Goal: Task Accomplishment & Management: Use online tool/utility

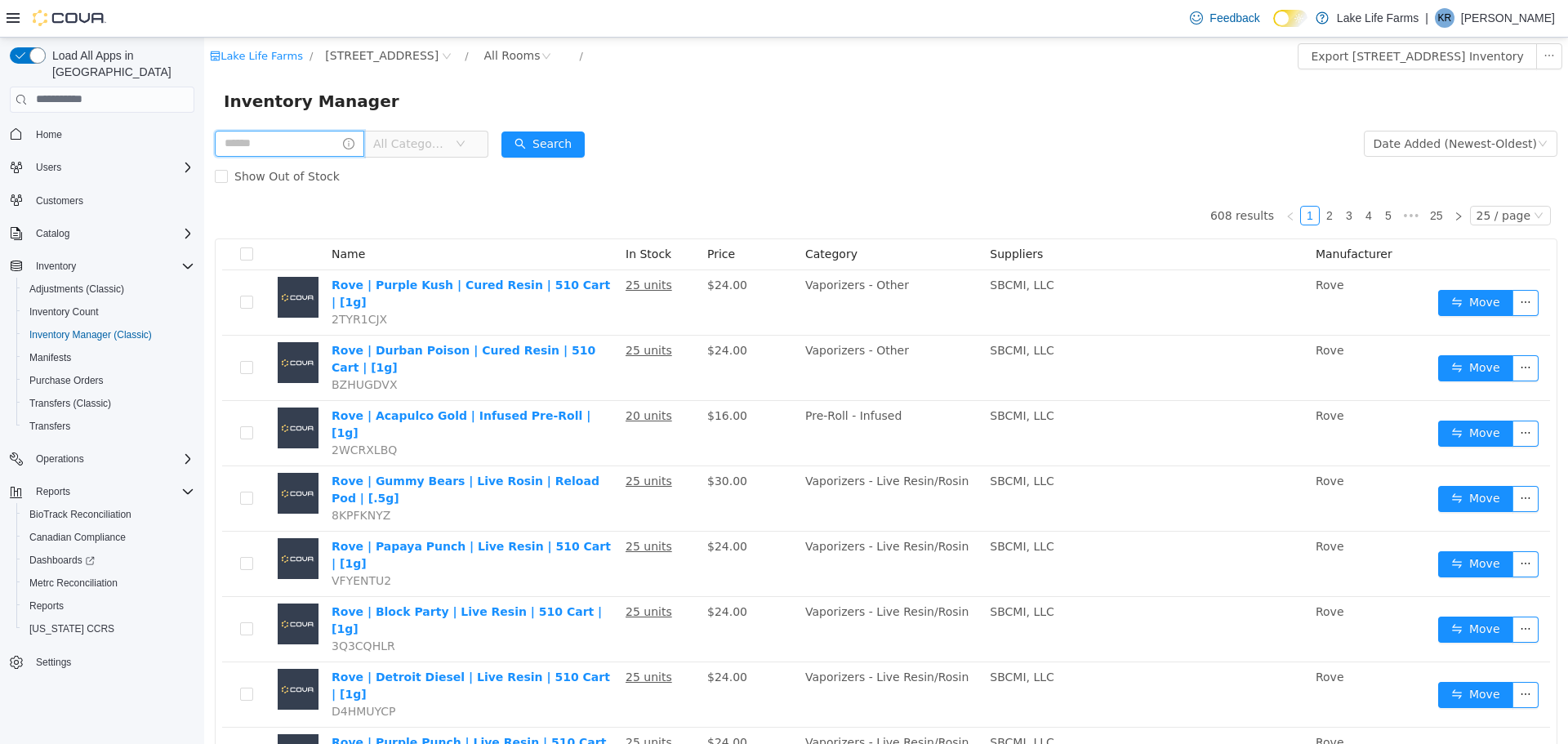
click at [309, 145] on input "text" at bounding box center [290, 142] width 149 height 26
click at [865, 145] on form "All Categories Date Added (Newest-Oldest) Search Show Out of Stock" at bounding box center [886, 159] width 1342 height 66
click at [227, 146] on input "text" at bounding box center [290, 142] width 149 height 26
type input "*****"
click at [562, 141] on button "Search" at bounding box center [559, 143] width 83 height 26
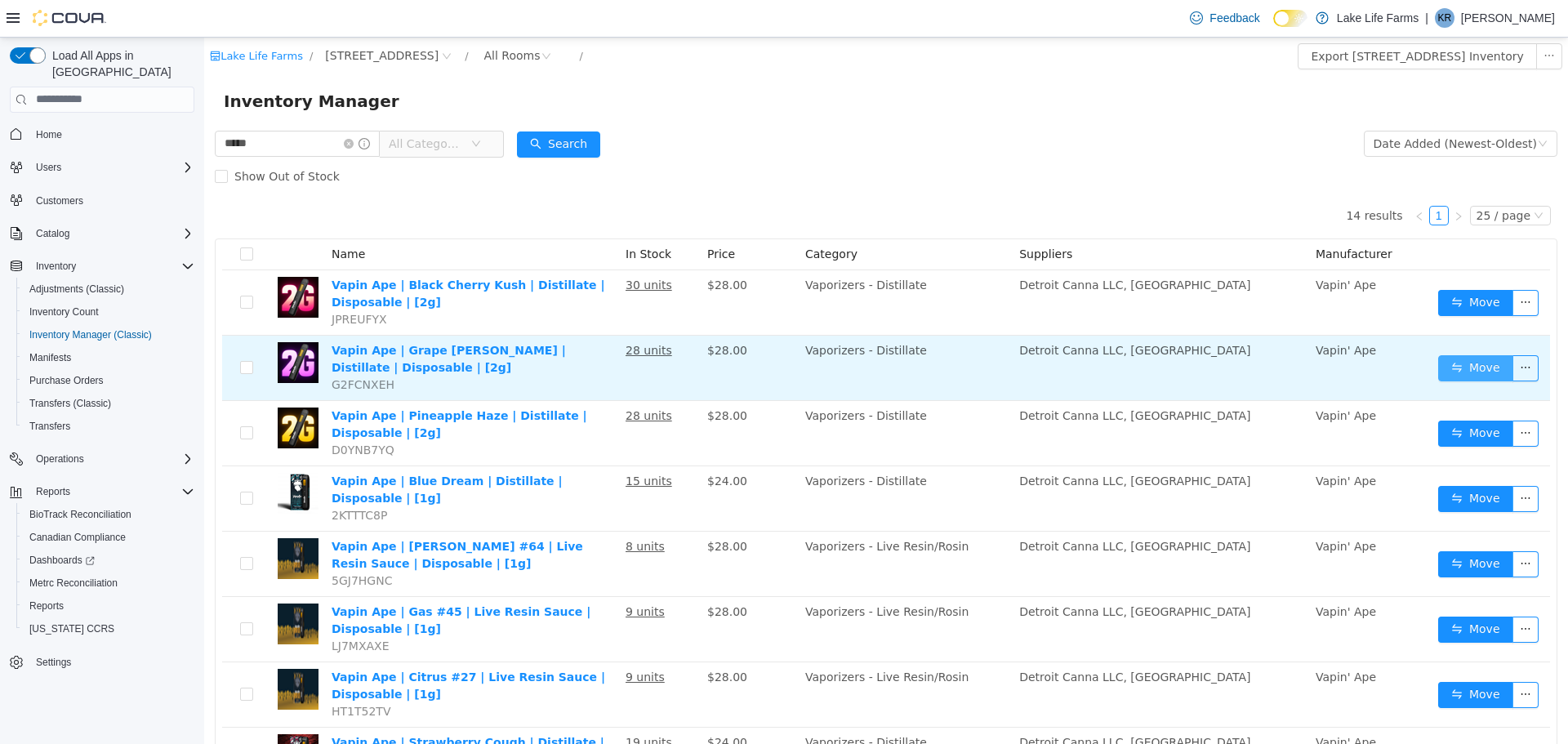
click at [1438, 368] on button "Move" at bounding box center [1475, 367] width 76 height 26
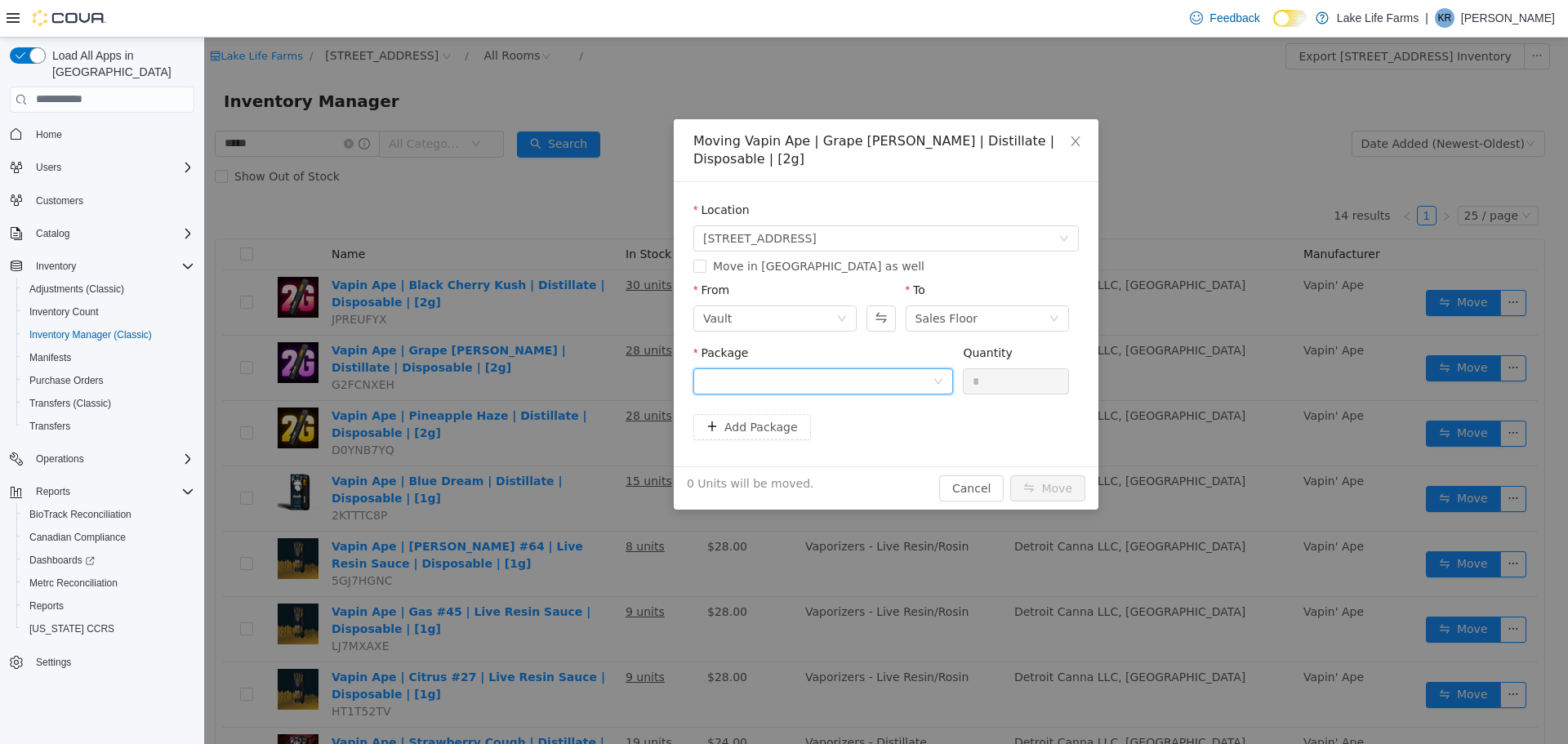
click at [916, 370] on div at bounding box center [818, 381] width 229 height 25
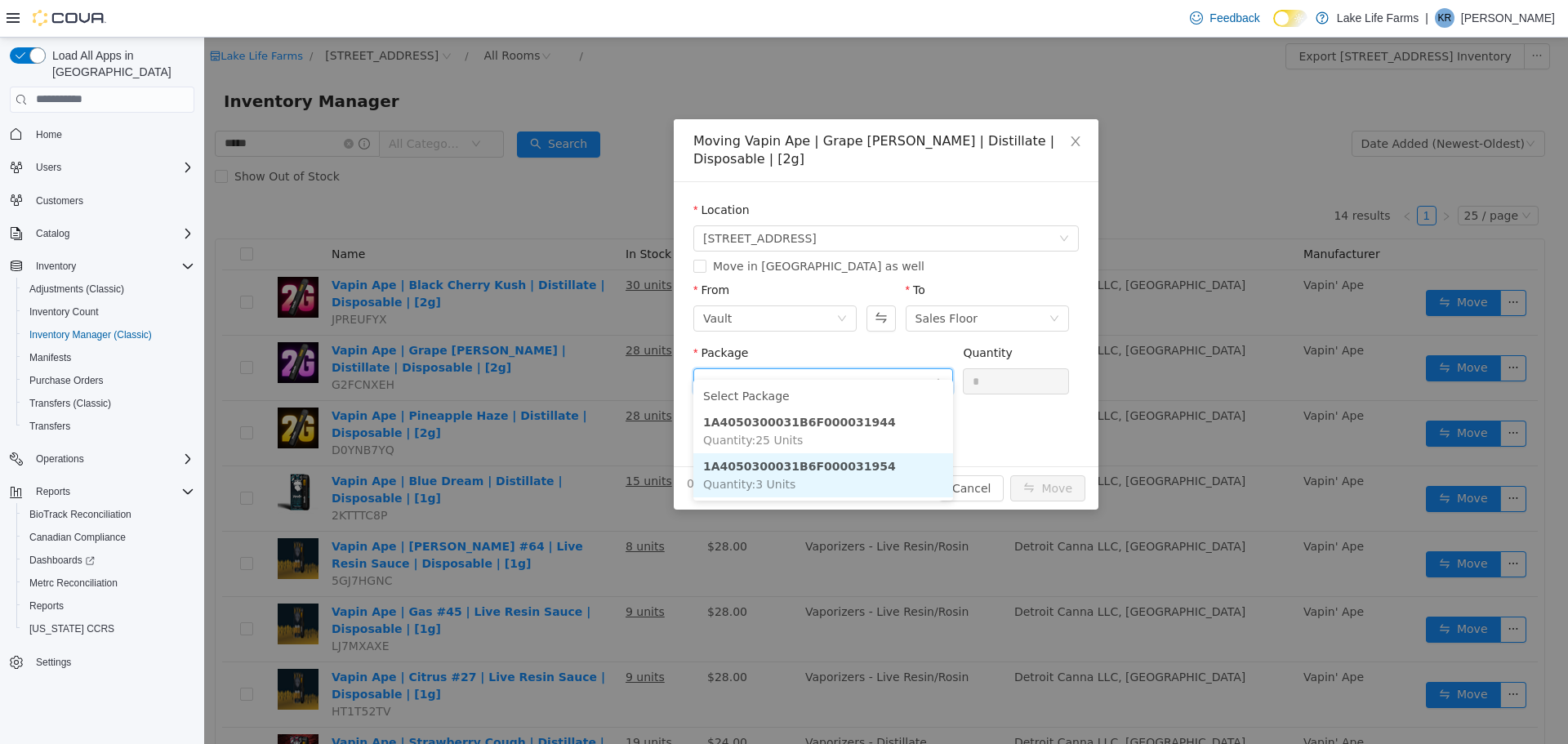
click at [866, 473] on li "1A4050300031B6F000031954 Quantity : 3 Units" at bounding box center [823, 474] width 260 height 44
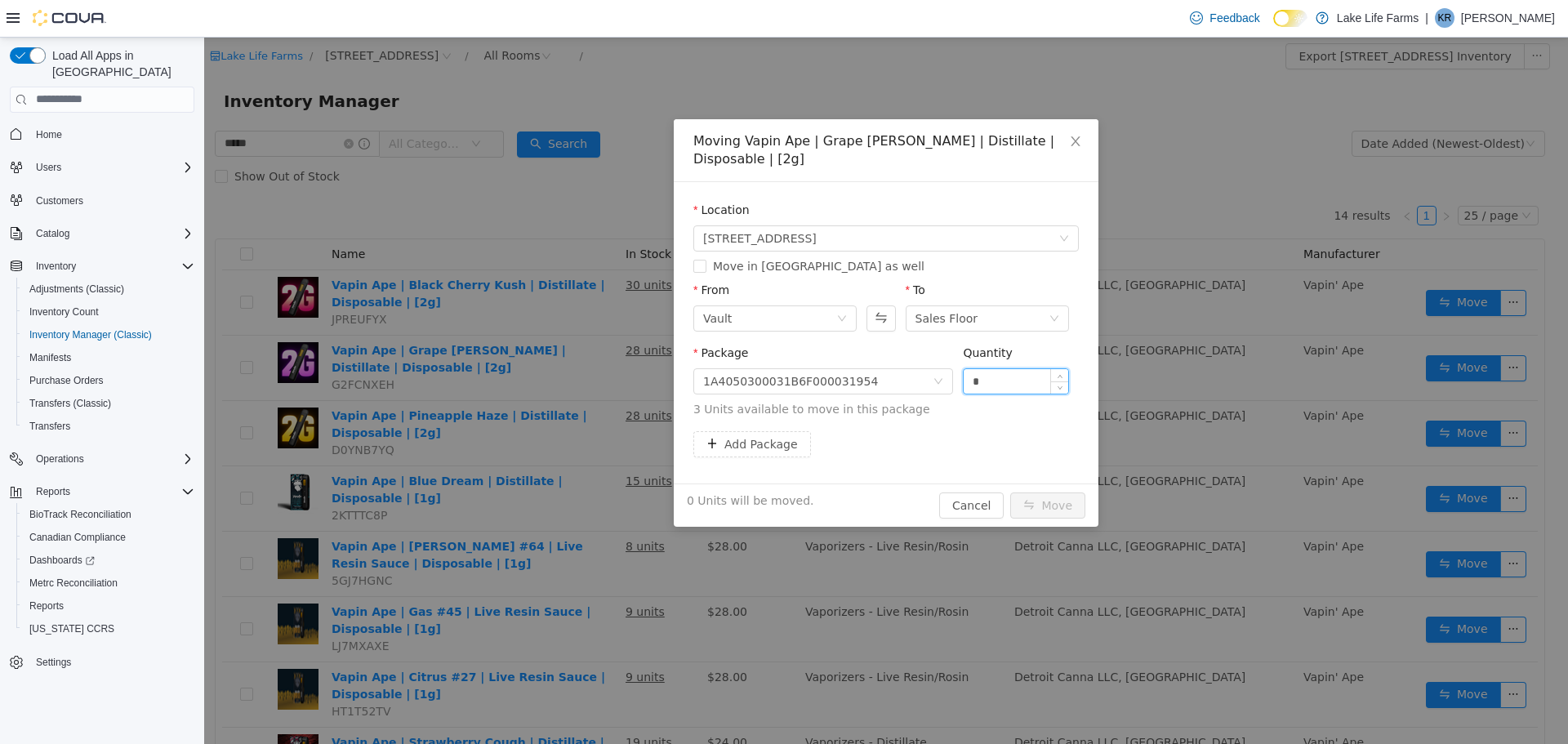
click at [1000, 369] on input "*" at bounding box center [1016, 381] width 105 height 25
type input "*"
click at [1035, 492] on button "Move" at bounding box center [1048, 504] width 76 height 26
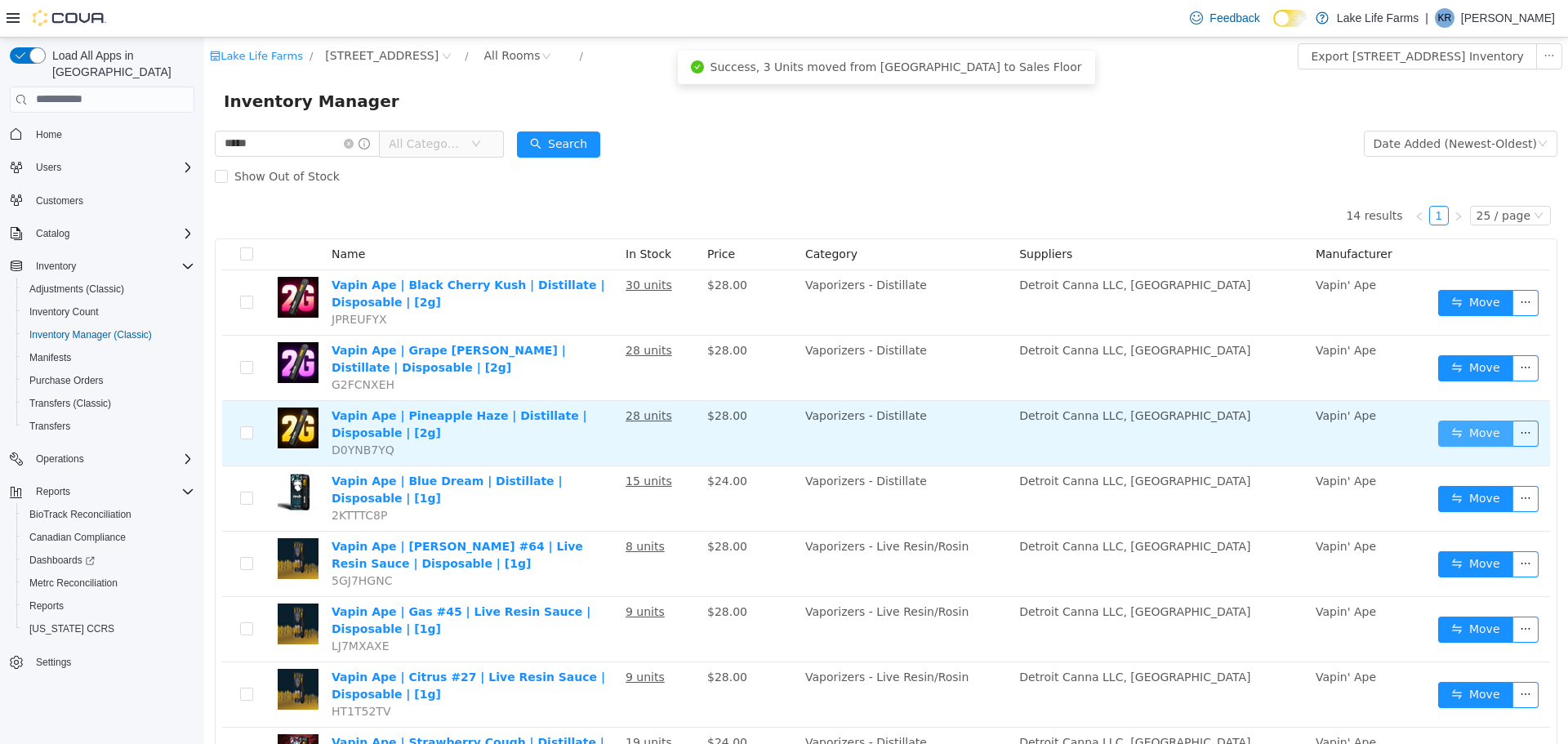
click at [1458, 424] on button "Move" at bounding box center [1475, 433] width 76 height 26
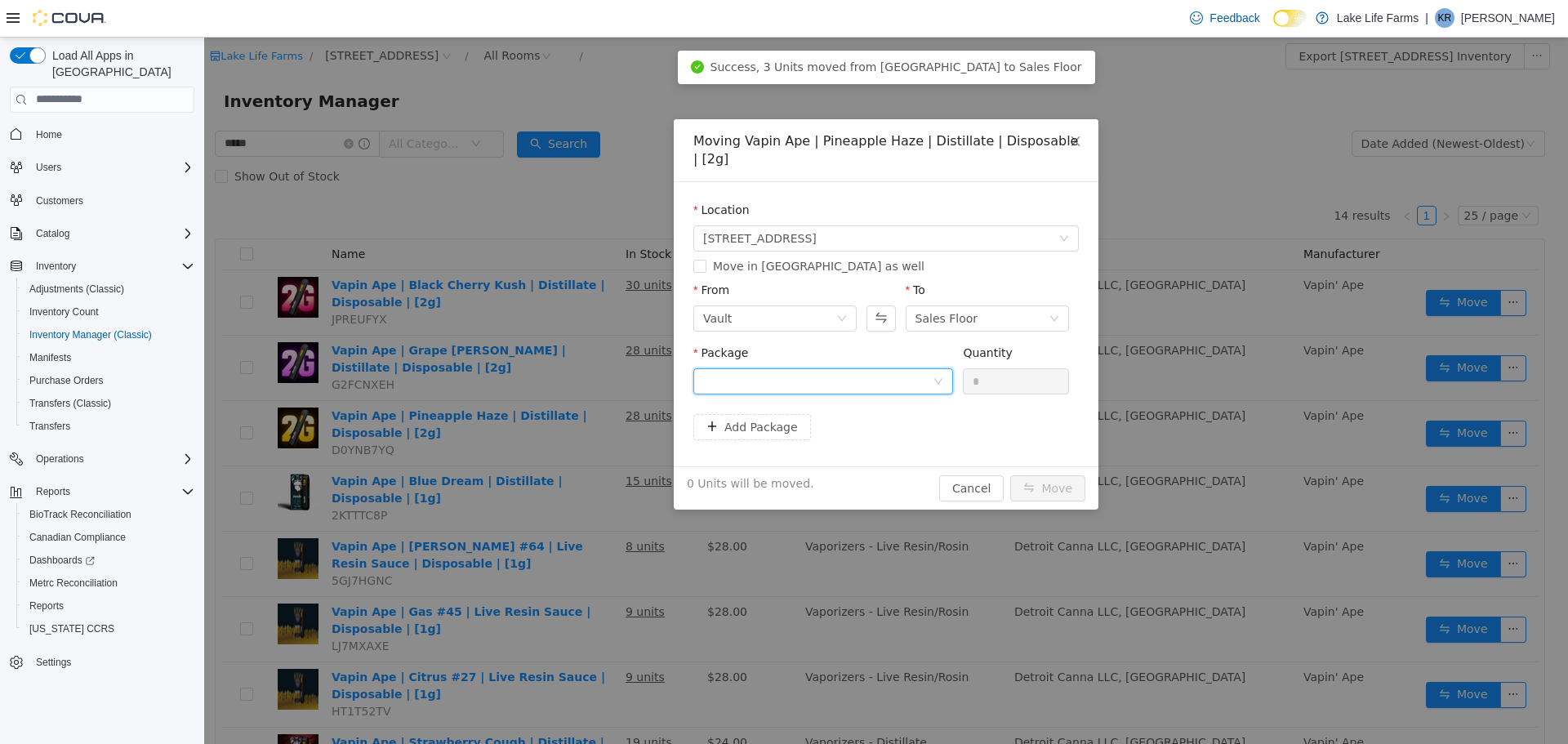
click at [932, 369] on div at bounding box center [818, 381] width 229 height 25
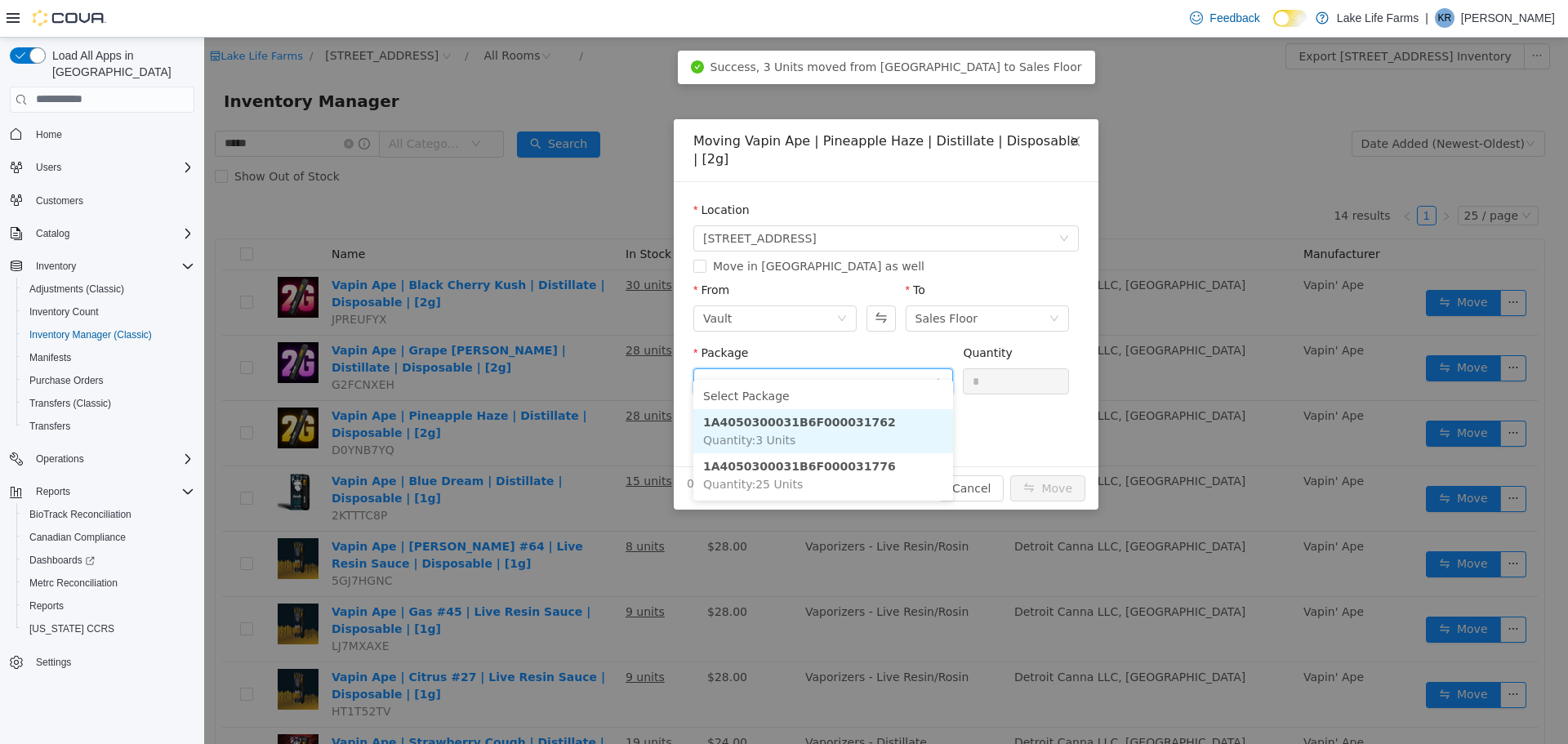
click at [866, 425] on li "1A4050300031B6F000031762 Quantity : 3 Units" at bounding box center [823, 430] width 260 height 44
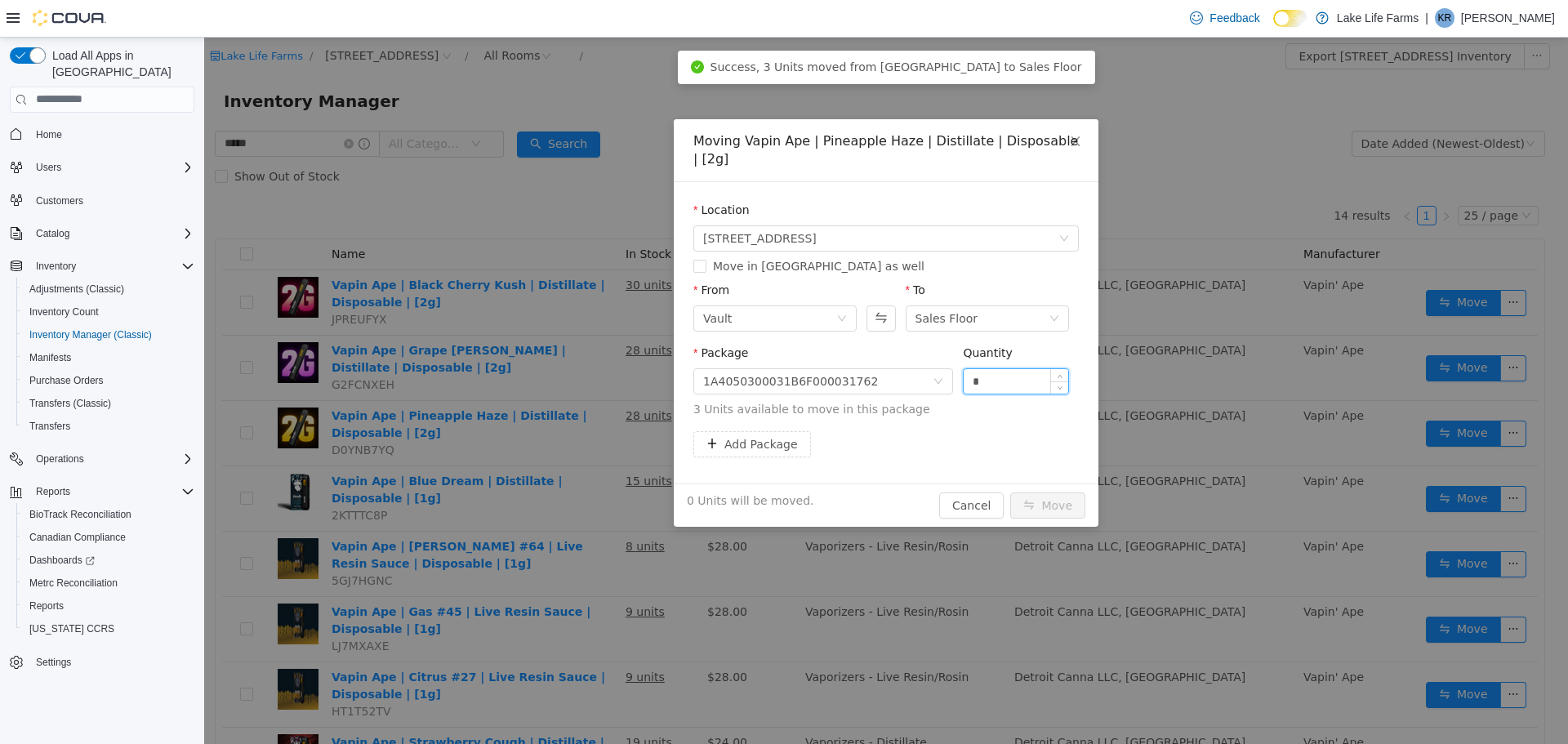
click at [1005, 369] on input "*" at bounding box center [1016, 381] width 105 height 25
type input "*"
click at [1038, 492] on button "Move" at bounding box center [1048, 504] width 76 height 26
